Goal: Task Accomplishment & Management: Use online tool/utility

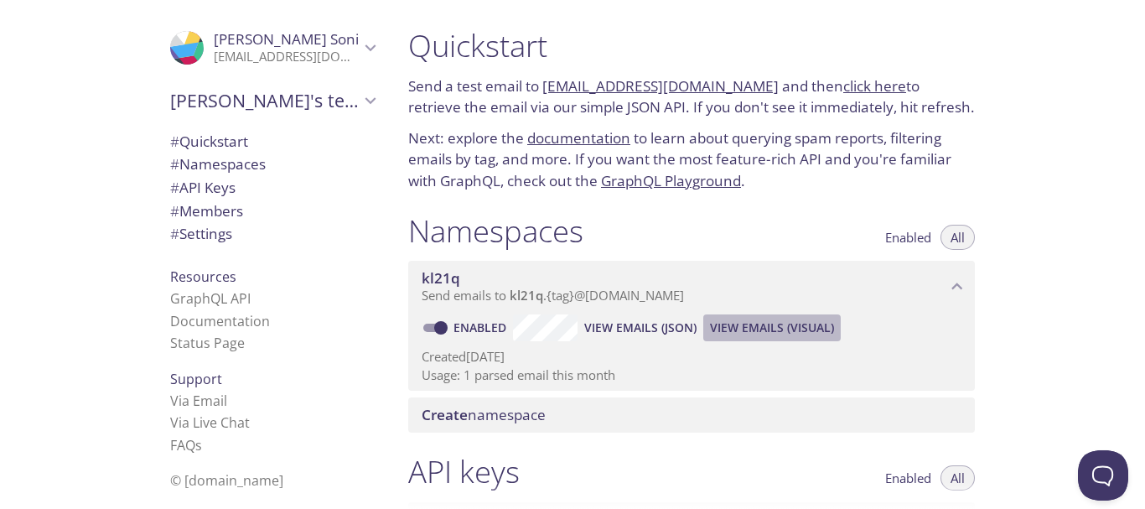
click at [743, 329] on span "View Emails (Visual)" at bounding box center [772, 328] width 124 height 20
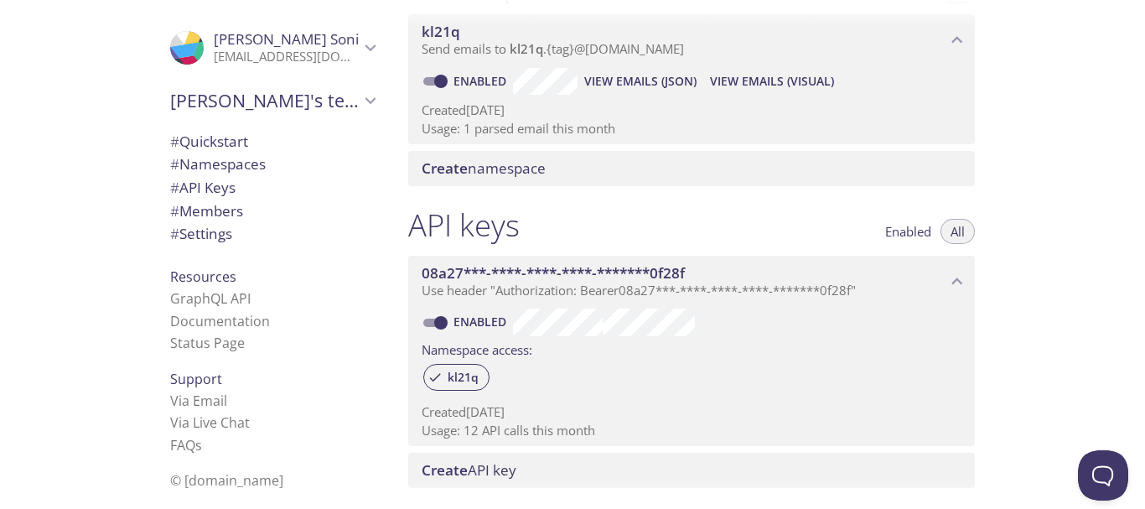
scroll to position [247, 0]
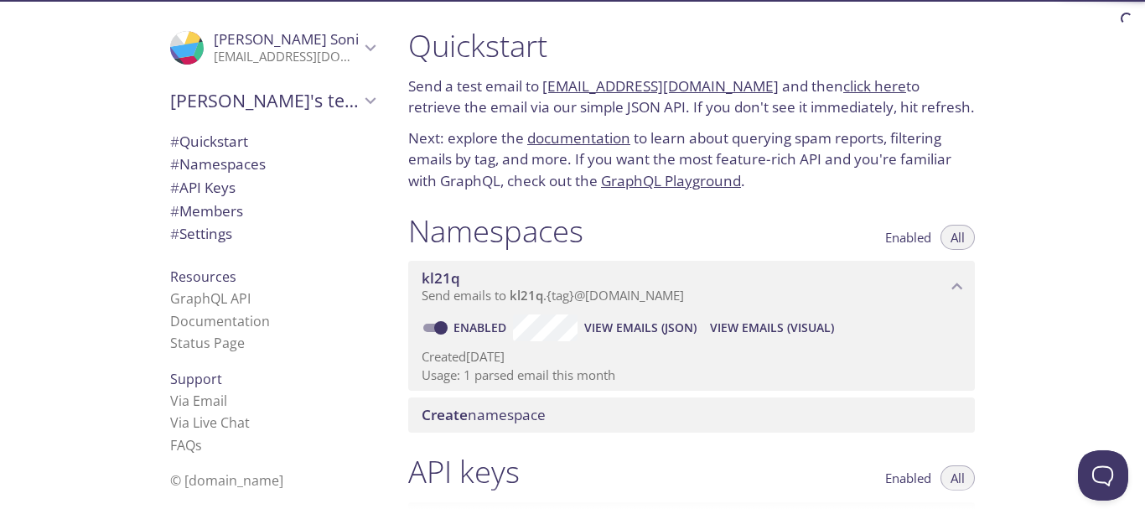
scroll to position [61, 0]
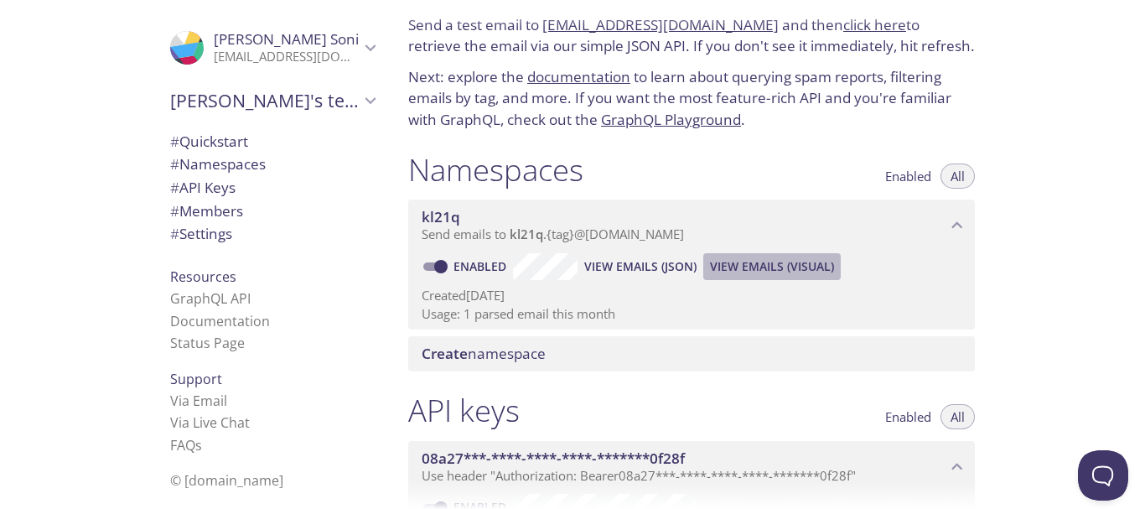
click at [759, 258] on span "View Emails (Visual)" at bounding box center [772, 266] width 124 height 20
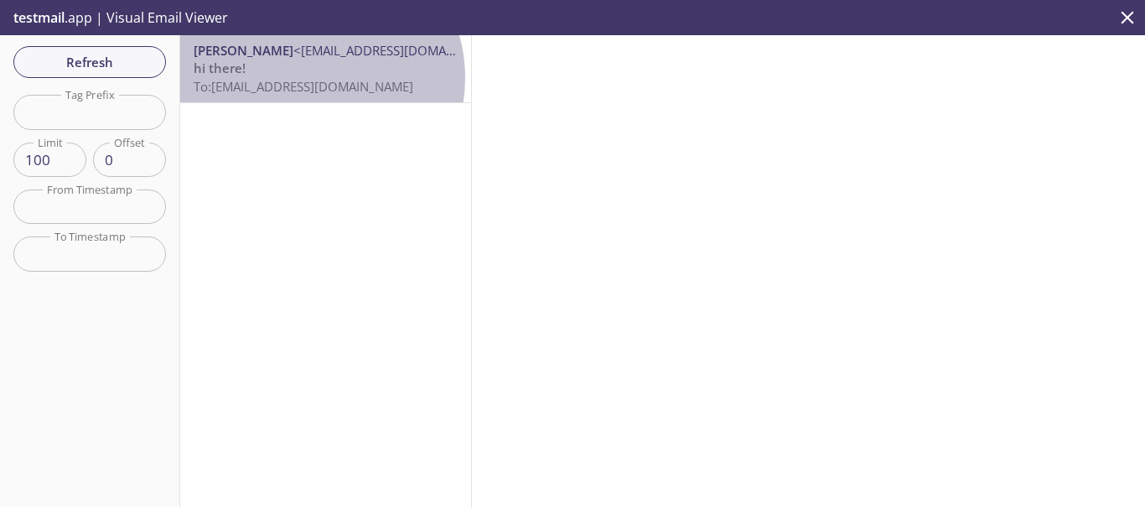
click at [308, 78] on span "To: [EMAIL_ADDRESS][DOMAIN_NAME]" at bounding box center [304, 86] width 220 height 17
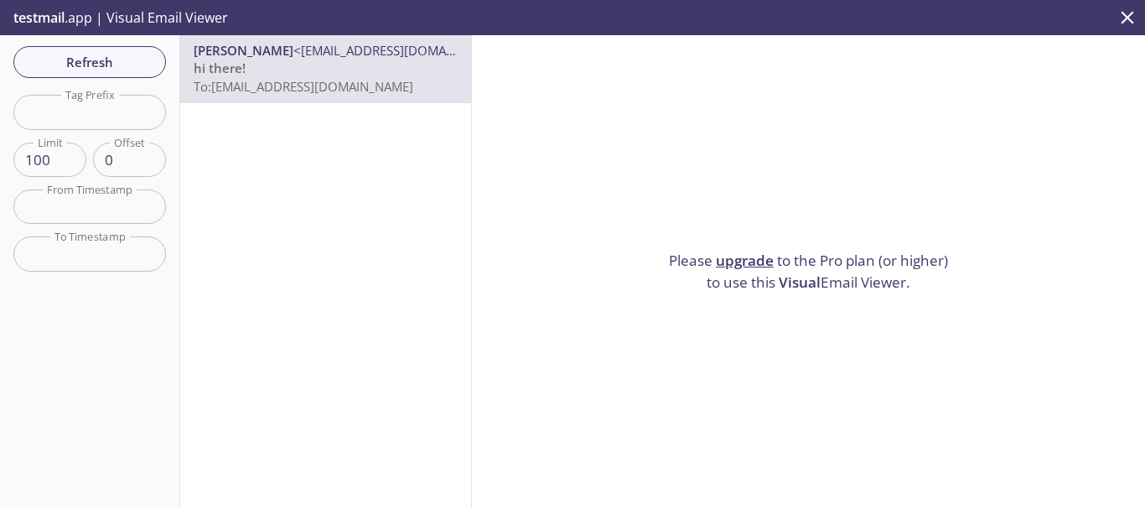
drag, startPoint x: 308, startPoint y: 78, endPoint x: 268, endPoint y: 215, distance: 142.4
click at [268, 215] on div "[PERSON_NAME] <[EMAIL_ADDRESS][DOMAIN_NAME]> hi there! To: [EMAIL_ADDRESS][DOMA…" at bounding box center [326, 271] width 292 height 472
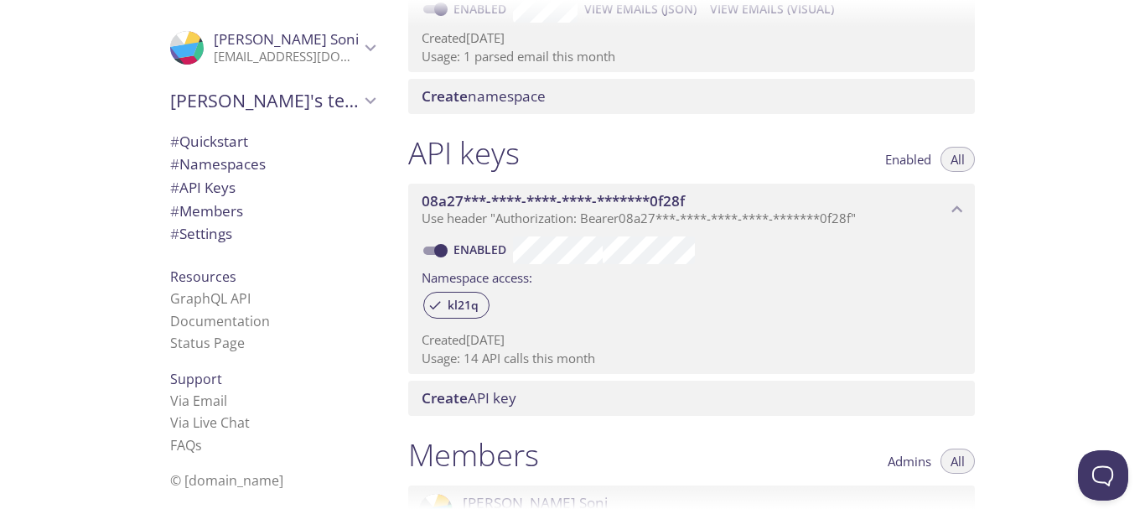
scroll to position [319, 0]
click at [453, 307] on span "kl21q" at bounding box center [462, 304] width 51 height 15
click at [433, 301] on icon at bounding box center [434, 304] width 15 height 15
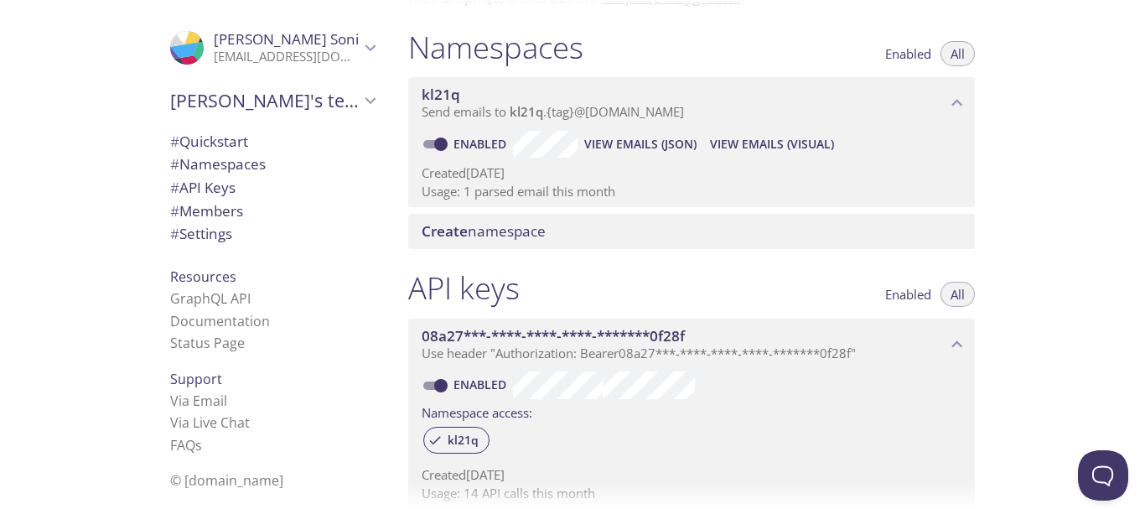
scroll to position [0, 0]
